Goal: Obtain resource: Obtain resource

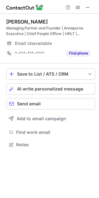
scroll to position [150, 99]
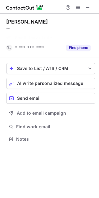
scroll to position [124, 99]
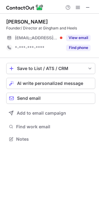
scroll to position [3, 3]
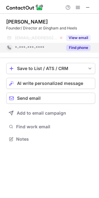
click at [80, 49] on button "Find phone" at bounding box center [78, 48] width 24 height 6
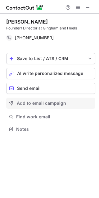
scroll to position [124, 99]
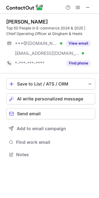
scroll to position [150, 99]
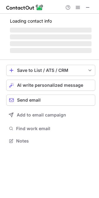
scroll to position [3, 3]
